Goal: Information Seeking & Learning: Find specific page/section

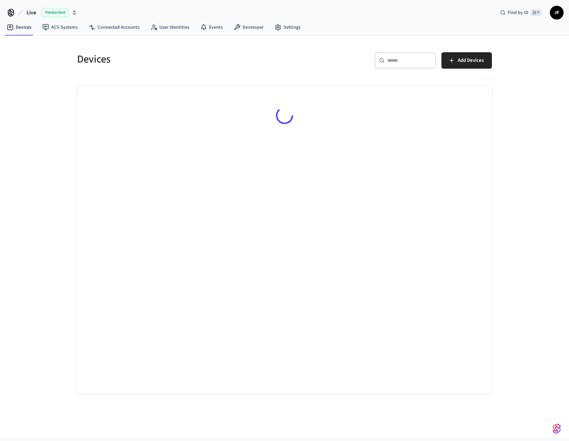
click at [27, 12] on span "Live" at bounding box center [32, 13] width 10 height 8
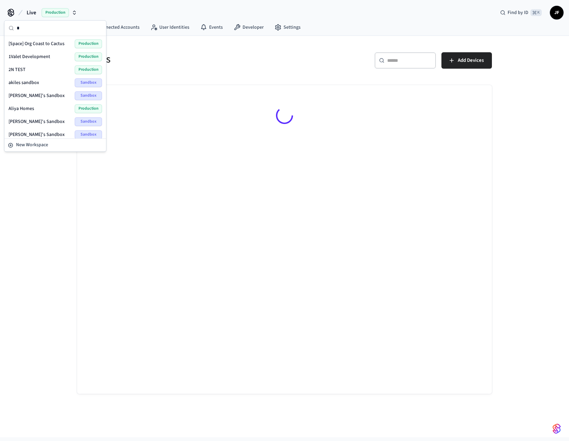
scroll to position [1, 0]
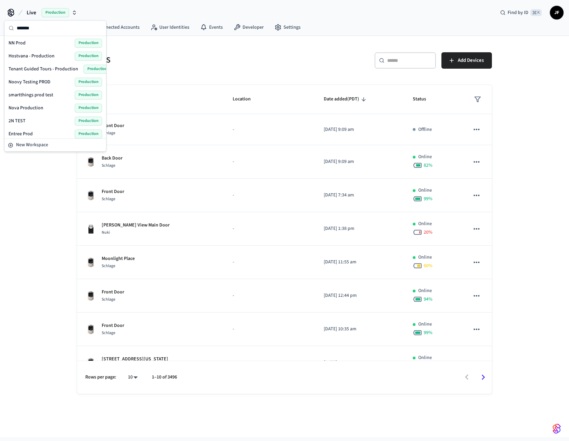
type input "*******"
click at [50, 41] on div "NN Prod Production" at bounding box center [56, 43] width 94 height 9
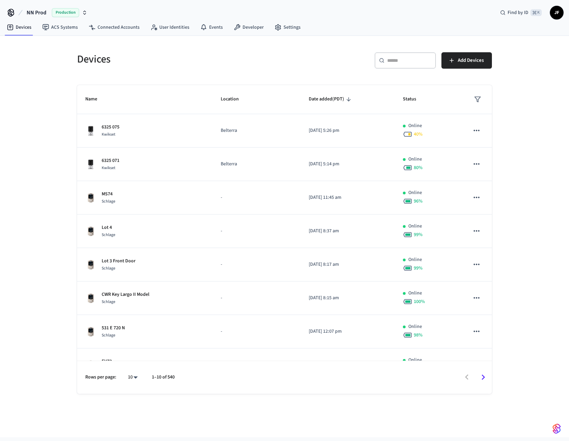
click at [109, 34] on nav "Devices ACS Systems Connected Accounts User Identities Events Developer Settings" at bounding box center [153, 28] width 305 height 16
click at [109, 33] on link "Connected Accounts" at bounding box center [114, 27] width 62 height 12
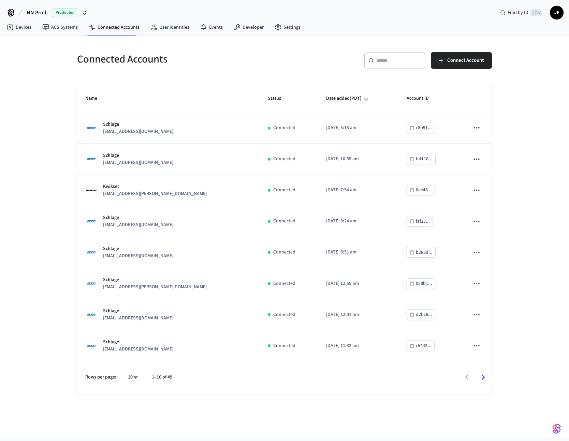
click at [399, 66] on div "​ ​" at bounding box center [394, 60] width 61 height 16
paste input "**********"
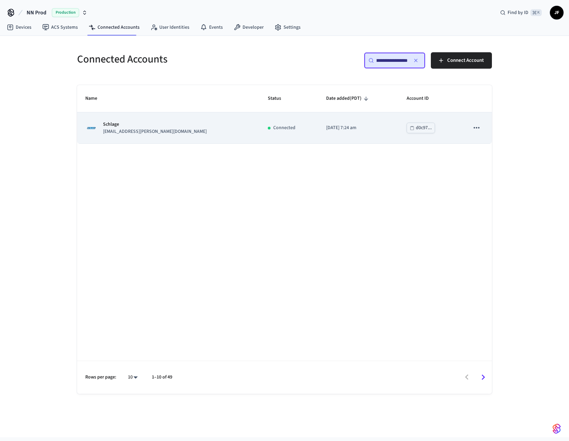
type input "**********"
click at [145, 125] on p "Schlage" at bounding box center [155, 124] width 104 height 7
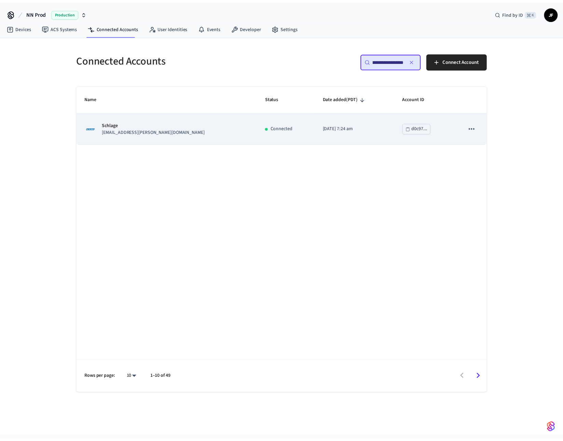
scroll to position [0, 0]
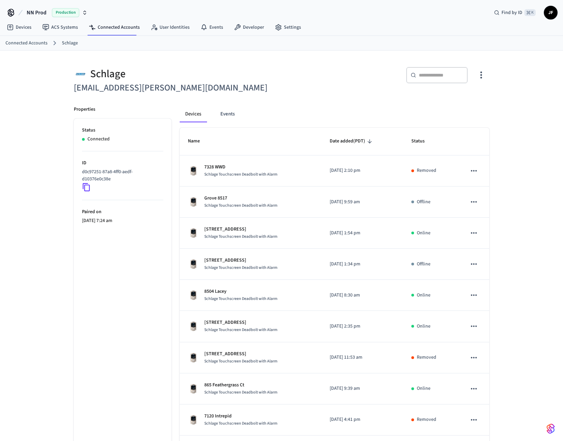
click at [435, 72] on input "text" at bounding box center [441, 75] width 44 height 7
paste input "**********"
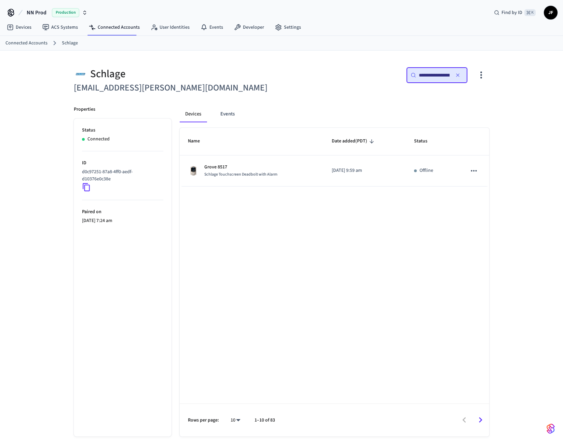
scroll to position [0, 51]
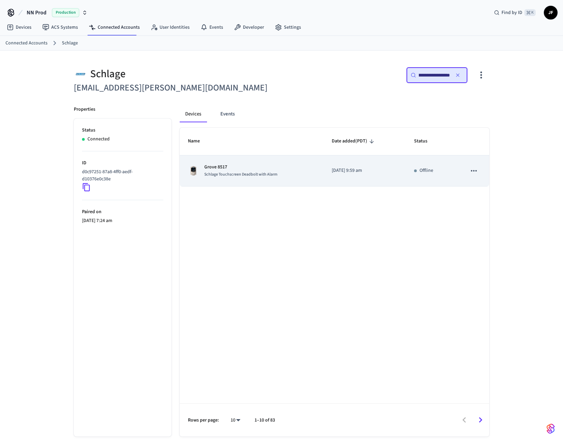
type input "**********"
click at [303, 169] on div "Grove 8517 Schlage Touchscreen Deadbolt with Alarm" at bounding box center [251, 171] width 127 height 14
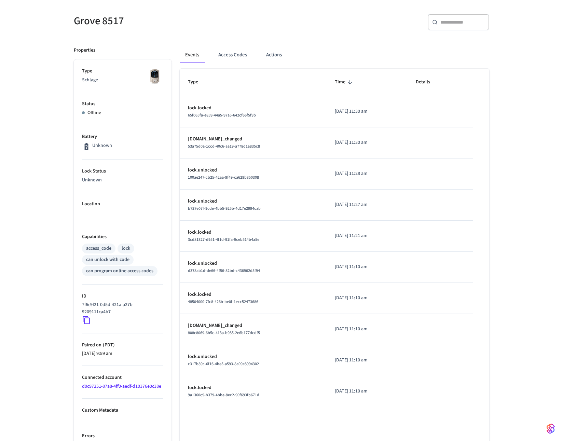
scroll to position [74, 0]
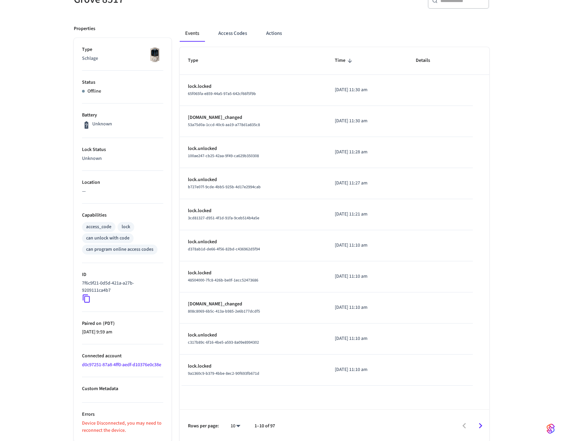
click at [85, 297] on icon at bounding box center [86, 298] width 9 height 9
click at [517, 101] on div "Grove 8517 ​ ​ Properties Type Schlage Status Offline Battery Unknown Lock Stat…" at bounding box center [281, 209] width 563 height 466
click at [139, 364] on link "d0c97251-87a8-4ff0-aedf-d10376e0c38e" at bounding box center [121, 364] width 79 height 7
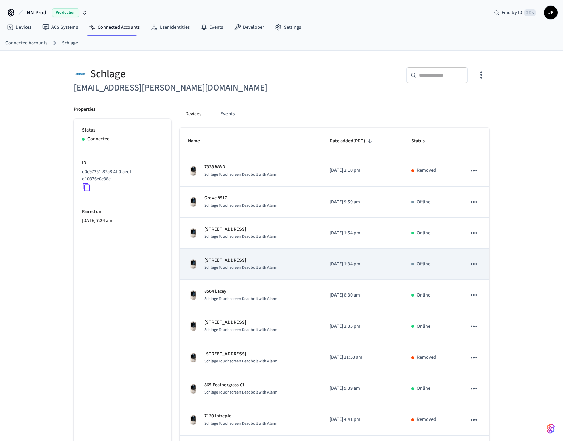
scroll to position [57, 0]
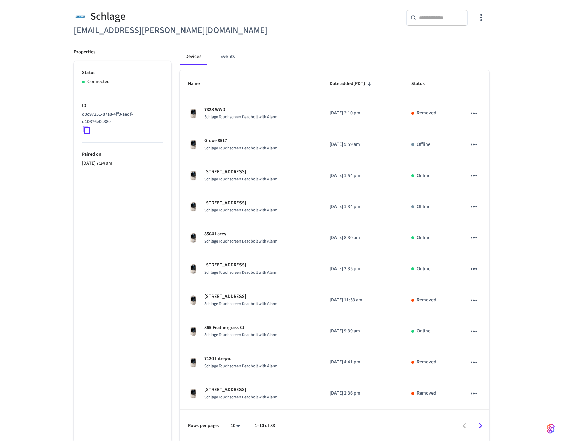
click at [110, 205] on ul "Status Connected ID d0c97251-87a8-4ff0-aedf-d10376e0c38e Paired on 2023/04/28 a…" at bounding box center [123, 251] width 98 height 381
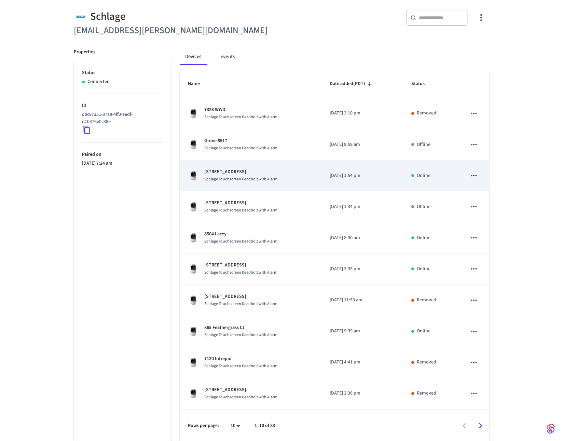
click at [469, 175] on icon "sticky table" at bounding box center [473, 175] width 9 height 9
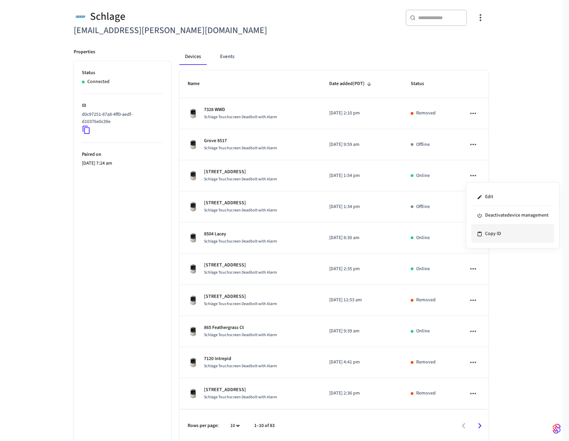
click at [491, 236] on li "Copy ID" at bounding box center [513, 234] width 83 height 18
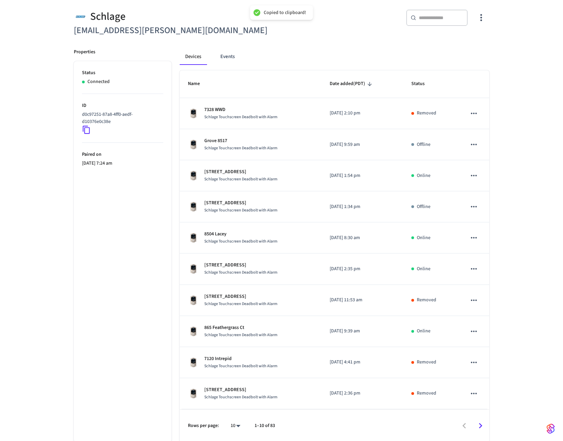
click at [526, 168] on div "Schlage locks+graham@nternow.com ​ ​ Properties Status Connected ID d0c97251-87…" at bounding box center [281, 217] width 563 height 449
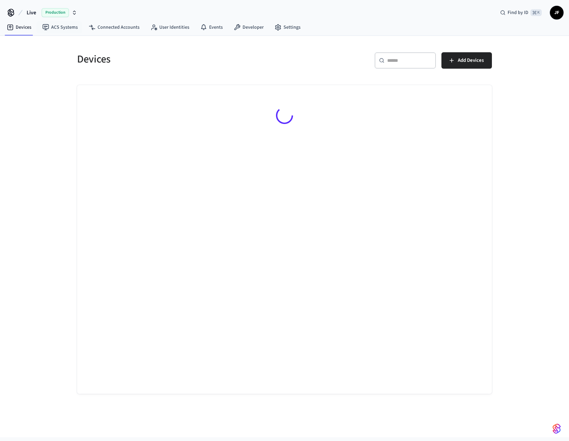
click at [32, 10] on span "Live" at bounding box center [32, 13] width 10 height 8
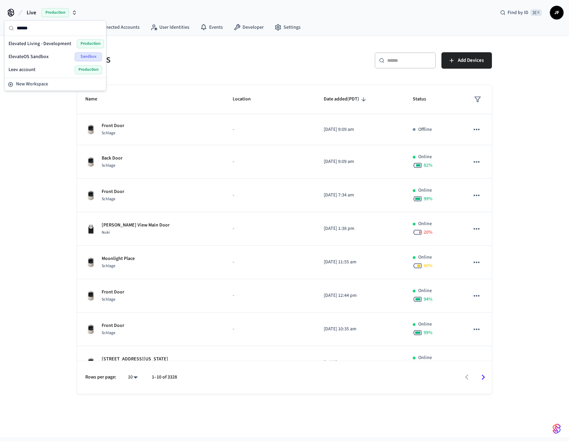
type input "******"
click at [40, 41] on span "Elevated Living - Development" at bounding box center [40, 43] width 63 height 7
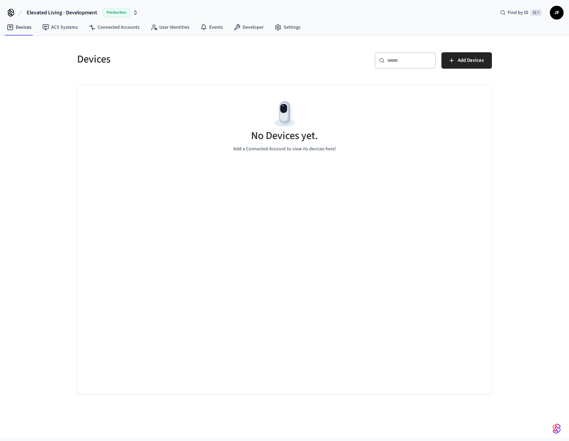
click at [220, 76] on div "Devices ​ ​ Add Devices No Devices yet. Add a Connected Account to view its dev…" at bounding box center [285, 219] width 426 height 350
click at [299, 50] on div "​ ​ Add Devices" at bounding box center [387, 59] width 212 height 30
click at [278, 57] on h5 "Devices" at bounding box center [178, 59] width 203 height 14
click at [560, 16] on span "JF" at bounding box center [557, 12] width 12 height 12
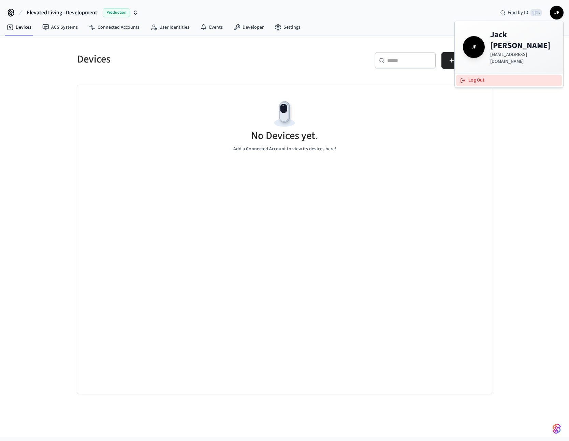
click at [470, 75] on button "Log Out" at bounding box center [509, 80] width 106 height 11
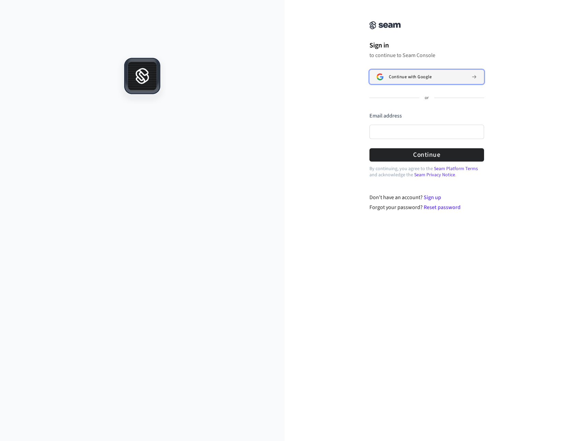
click at [421, 78] on span "Continue with Google" at bounding box center [410, 76] width 43 height 5
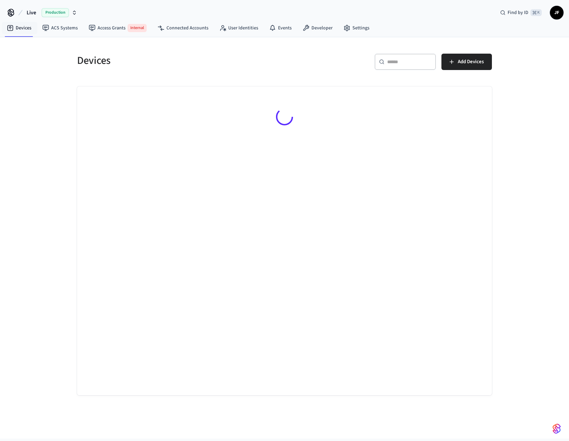
click at [26, 16] on button "Live Production" at bounding box center [52, 12] width 55 height 14
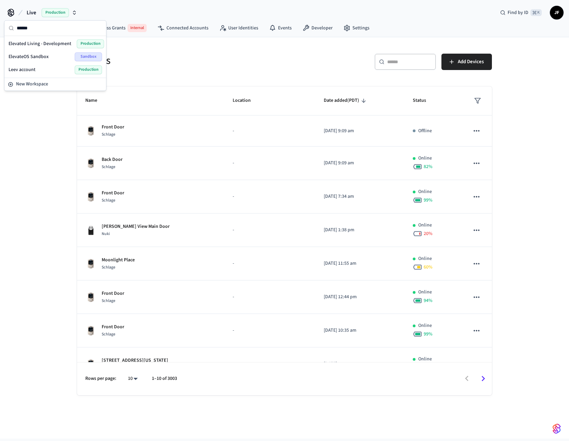
type input "******"
click at [28, 42] on span "Elevated Living - Development" at bounding box center [40, 43] width 63 height 7
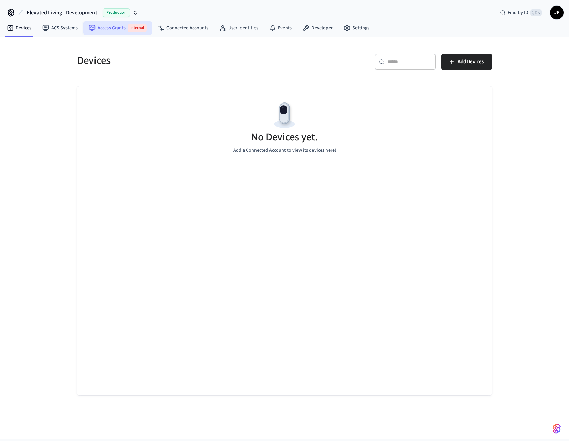
click at [111, 30] on link "Access Grants Internal" at bounding box center [117, 28] width 69 height 14
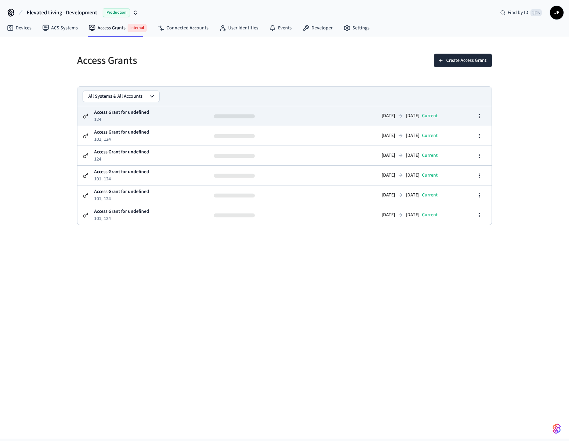
click at [141, 121] on td "Access Grant for undefined 124" at bounding box center [151, 115] width 115 height 19
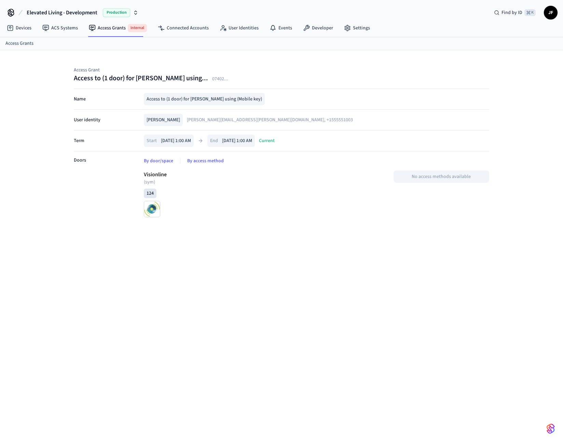
click at [304, 239] on div "Access Grant Access to (1 door) for Jane Doe using... 07402 ... Name Access to …" at bounding box center [281, 250] width 563 height 401
click at [286, 197] on div "124" at bounding box center [230, 193] width 172 height 10
click at [55, 10] on span "Elevated Living - Development" at bounding box center [62, 13] width 71 height 8
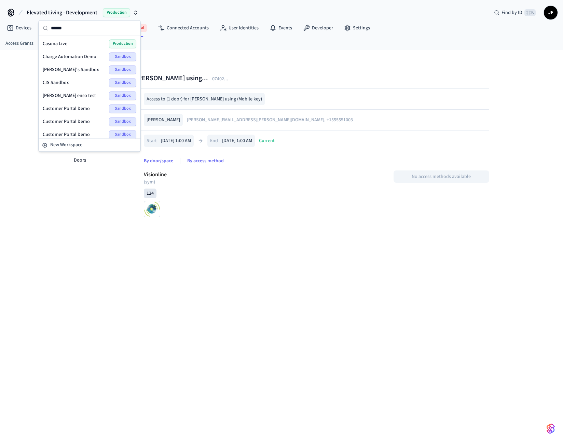
type input "******"
click at [72, 40] on div "Casona Live Production" at bounding box center [89, 43] width 99 height 13
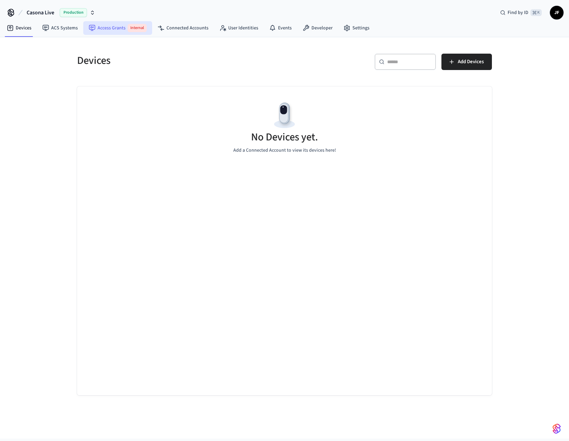
click at [95, 28] on link "Access Grants Internal" at bounding box center [117, 28] width 69 height 14
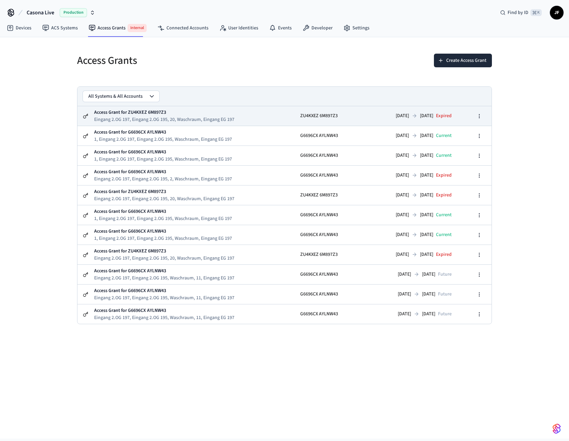
click at [262, 121] on td "Access Grant for ZU4KXEZ 6M897Z3 Eingang 2.OG 197, Eingang 2.OG 195, 20, Waschr…" at bounding box center [194, 115] width 201 height 19
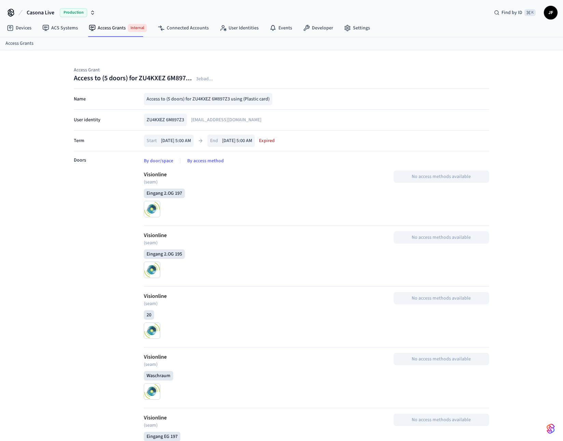
click at [41, 12] on span "Casona Live" at bounding box center [41, 13] width 28 height 8
type input "*******"
click at [50, 42] on span "Elevated Living - Development" at bounding box center [40, 43] width 63 height 7
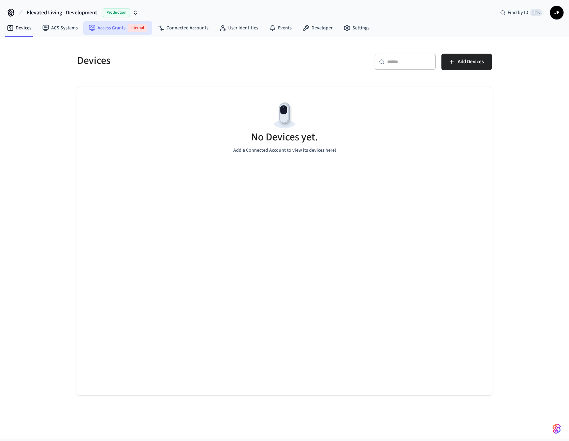
click at [112, 29] on link "Access Grants Internal" at bounding box center [117, 28] width 69 height 14
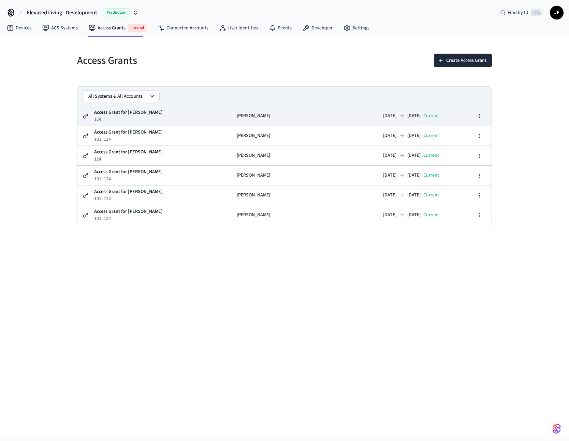
click at [138, 112] on p "Access Grant for Jane Doe" at bounding box center [128, 112] width 69 height 7
click at [101, 114] on p "Access Grant for Jane Doe" at bounding box center [128, 112] width 69 height 7
click at [162, 118] on td "Access Grant for Jane Doe 124" at bounding box center [163, 115] width 138 height 19
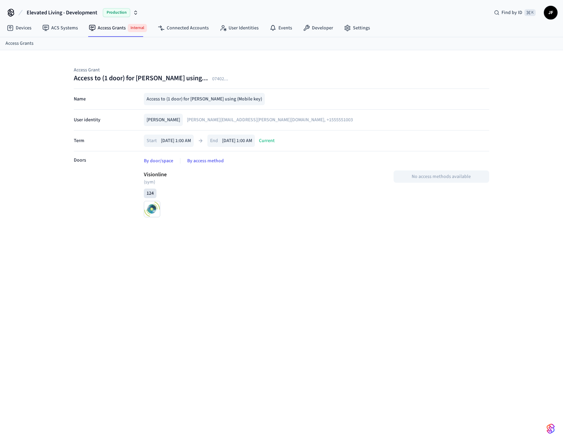
click at [88, 228] on div "Access Grant Access to (1 door) for Jane Doe using... 07402 ... Name Access to …" at bounding box center [281, 250] width 563 height 401
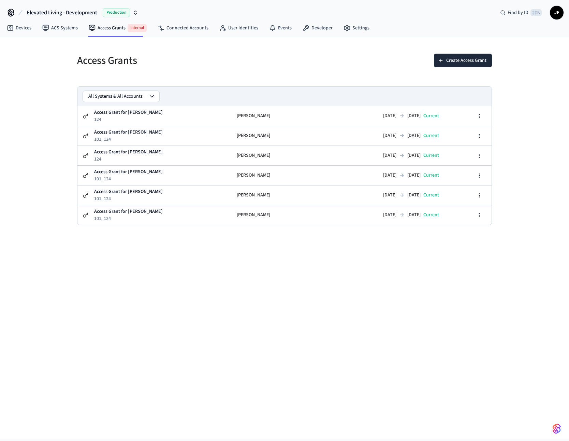
click at [150, 63] on h5 "Access Grants" at bounding box center [178, 61] width 203 height 14
click at [70, 200] on div "Access Grants Create Access Grant All Systems & All Accounts Access Grant for J…" at bounding box center [284, 131] width 437 height 188
click at [14, 305] on div "Access Grants Create Access Grant All Systems & All Accounts Access Grant for J…" at bounding box center [284, 237] width 569 height 401
drag, startPoint x: 65, startPoint y: 134, endPoint x: 27, endPoint y: 125, distance: 38.2
click at [27, 125] on div "Access Grants Create Access Grant All Systems & All Accounts Access Grant for J…" at bounding box center [284, 237] width 569 height 401
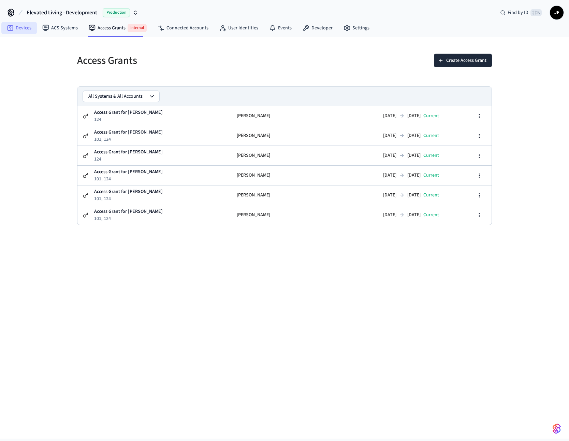
click at [23, 26] on link "Devices" at bounding box center [19, 28] width 36 height 12
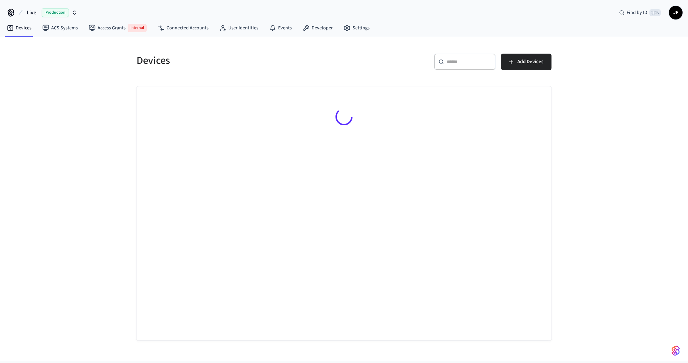
click at [30, 13] on span "Live" at bounding box center [32, 13] width 10 height 8
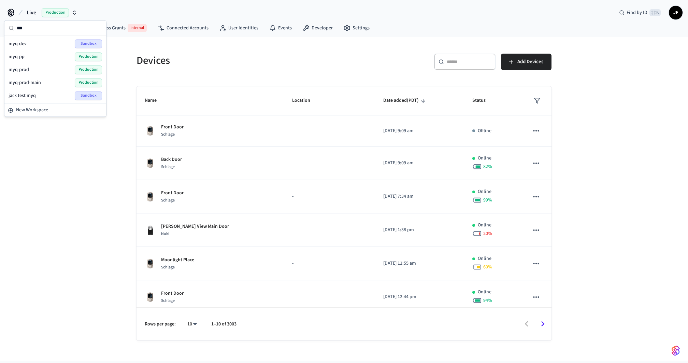
type input "***"
click at [30, 79] on span "myq-prod-main" at bounding box center [25, 82] width 32 height 7
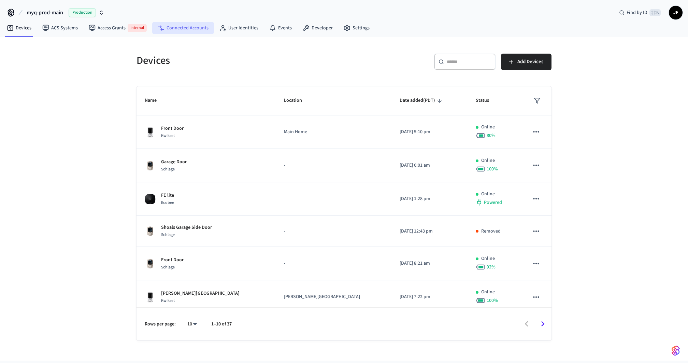
click at [188, 27] on link "Connected Accounts" at bounding box center [183, 28] width 62 height 12
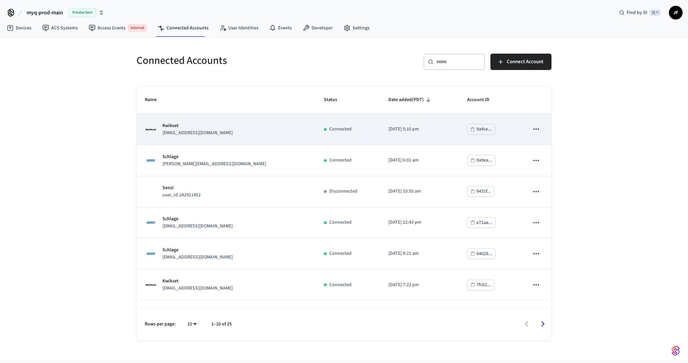
click at [326, 121] on td "Connected" at bounding box center [348, 129] width 65 height 31
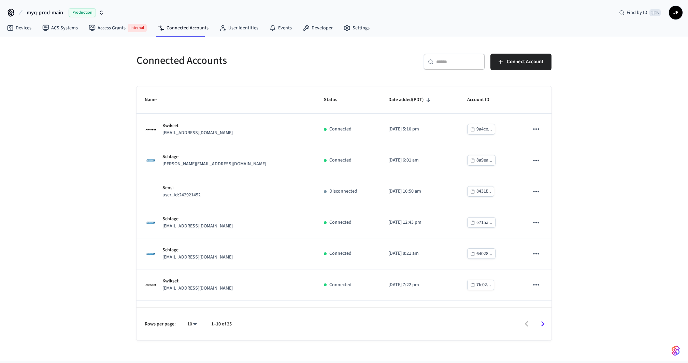
click at [569, 53] on div "Connected Accounts ​ ​ Connect Account Name Status Date added (PDT) Account ID …" at bounding box center [344, 198] width 688 height 323
